Goal: Task Accomplishment & Management: Manage account settings

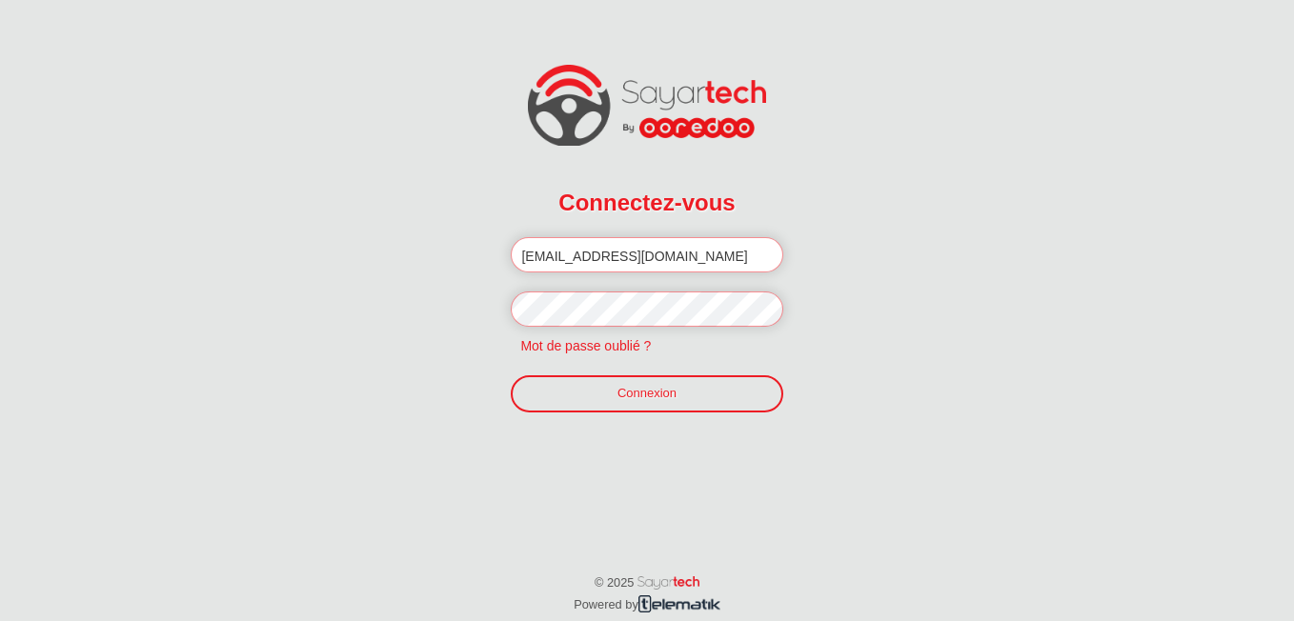
drag, startPoint x: 710, startPoint y: 257, endPoint x: 502, endPoint y: 262, distance: 207.7
click at [502, 262] on form "Connectez-vous Veuillez introduire votre email et mot de passe. [EMAIL_ADDRESS]…" at bounding box center [647, 304] width 324 height 306
click at [548, 258] on input "[EMAIL_ADDRESS][DOMAIN_NAME]" at bounding box center [647, 254] width 272 height 35
drag, startPoint x: 587, startPoint y: 251, endPoint x: 445, endPoint y: 253, distance: 142.0
click at [445, 253] on div "Connectez-vous Veuillez introduire votre email et mot de passe. [EMAIL_ADDRESS]…" at bounding box center [647, 265] width 1294 height 530
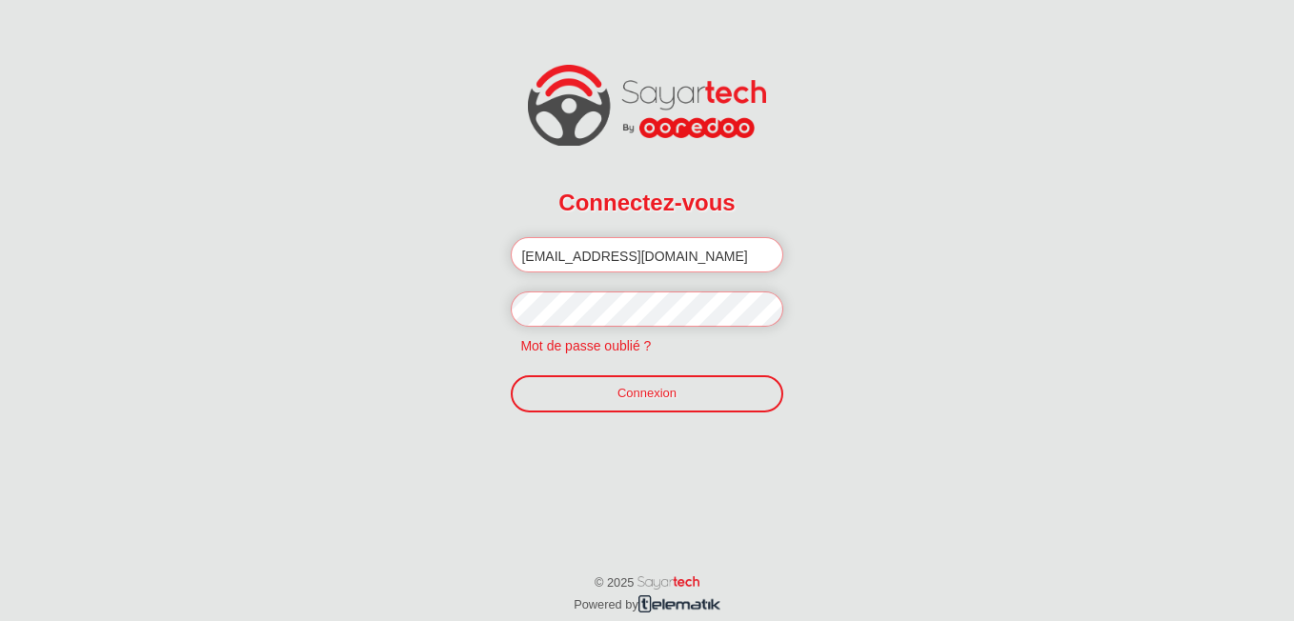
type input "[EMAIL_ADDRESS][DOMAIN_NAME]"
click at [496, 304] on form "Connectez-vous Veuillez introduire votre email et mot de passe. [EMAIL_ADDRESS]…" at bounding box center [647, 304] width 324 height 306
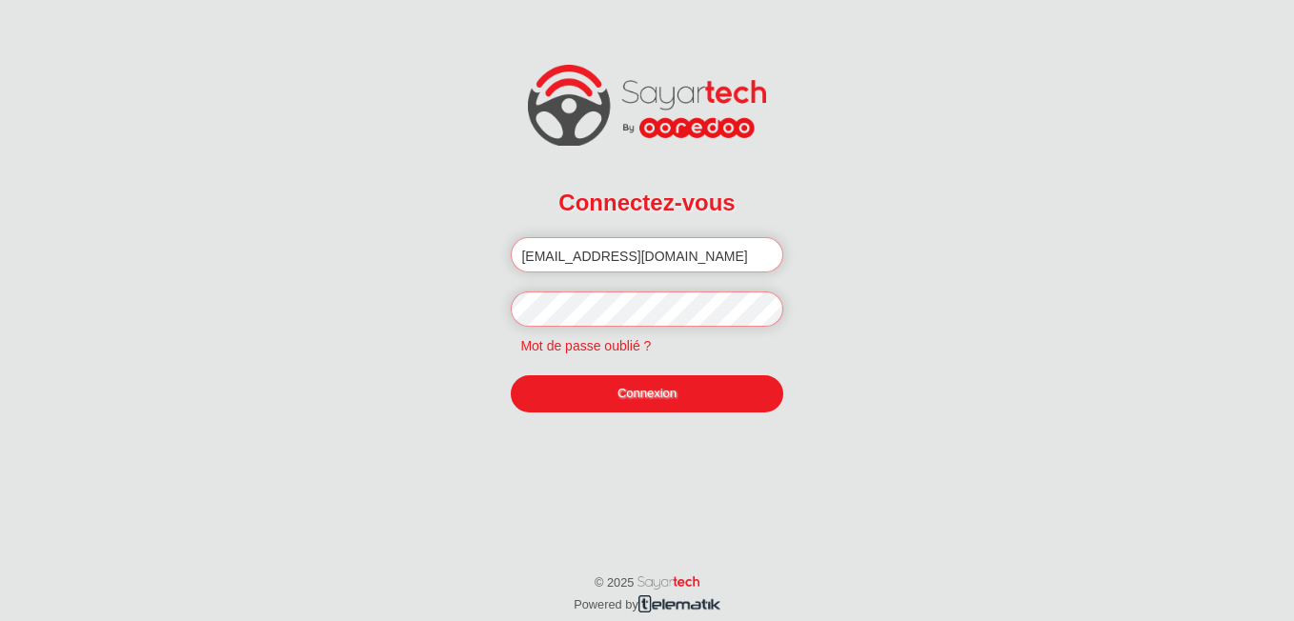
click at [610, 392] on link "Connexion" at bounding box center [647, 393] width 272 height 36
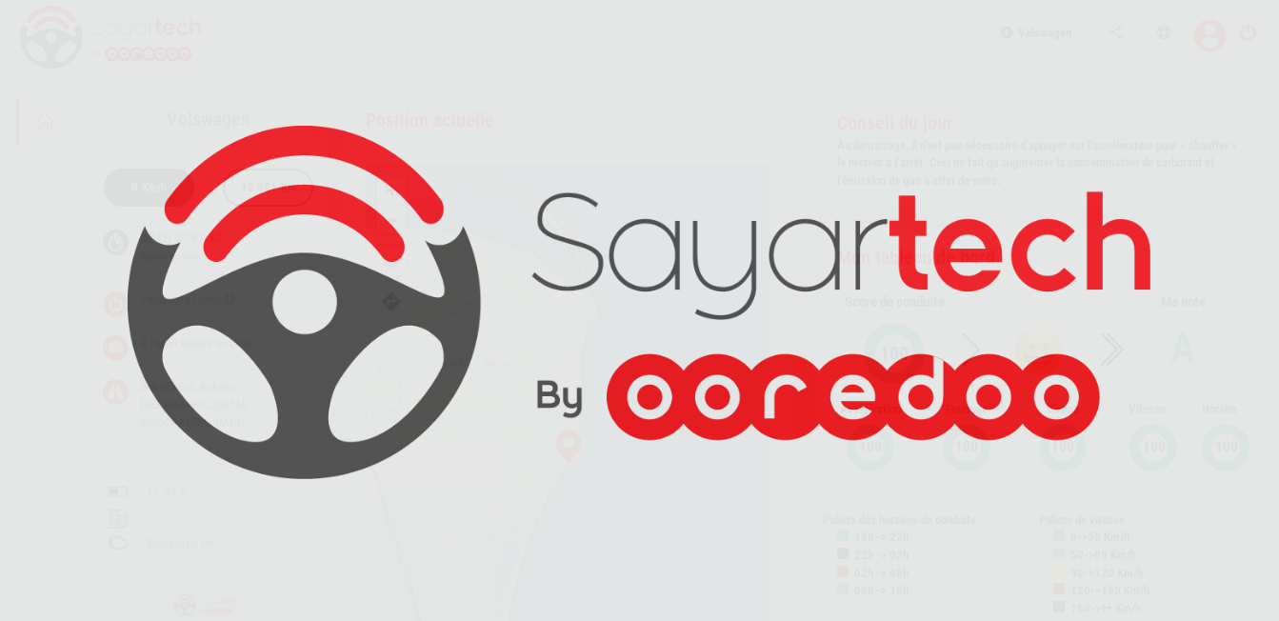
scroll to position [91, 0]
